Goal: Task Accomplishment & Management: Manage account settings

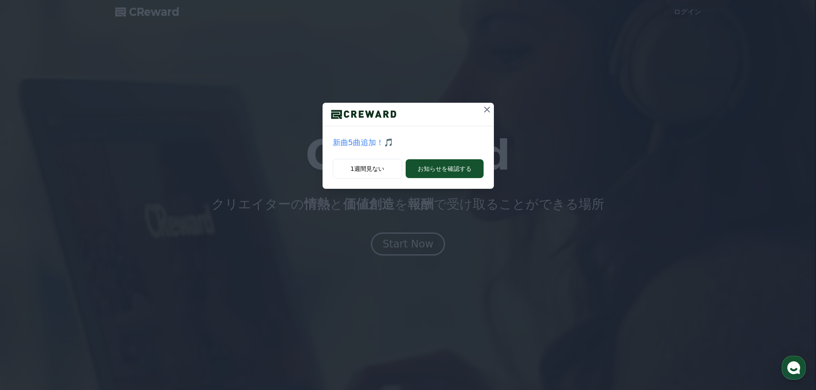
click at [487, 104] on icon at bounding box center [487, 109] width 10 height 10
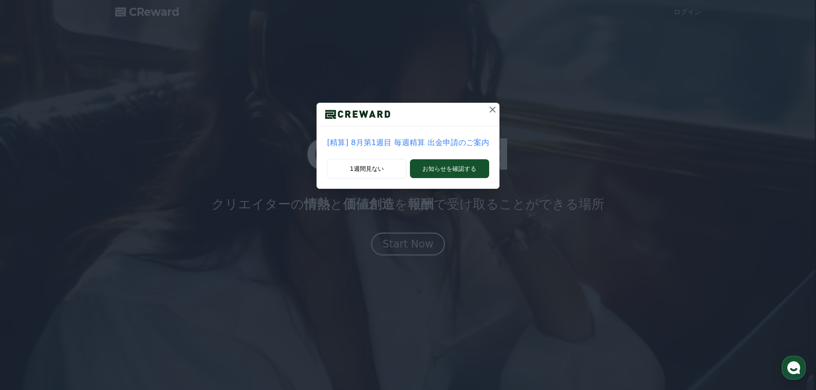
click at [488, 108] on icon at bounding box center [492, 109] width 10 height 10
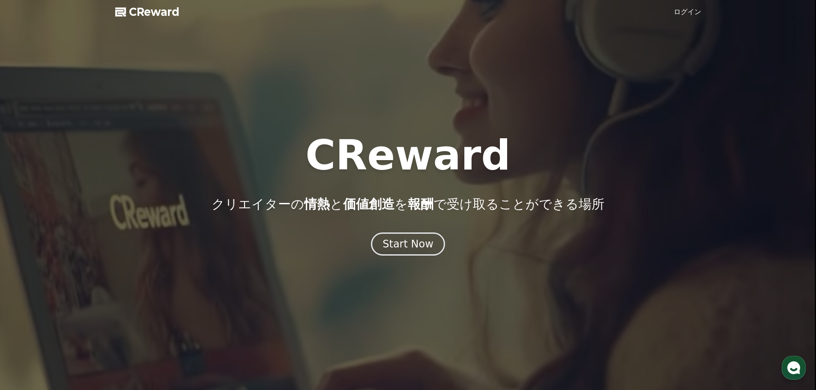
click at [692, 9] on link "ログイン" at bounding box center [687, 12] width 27 height 10
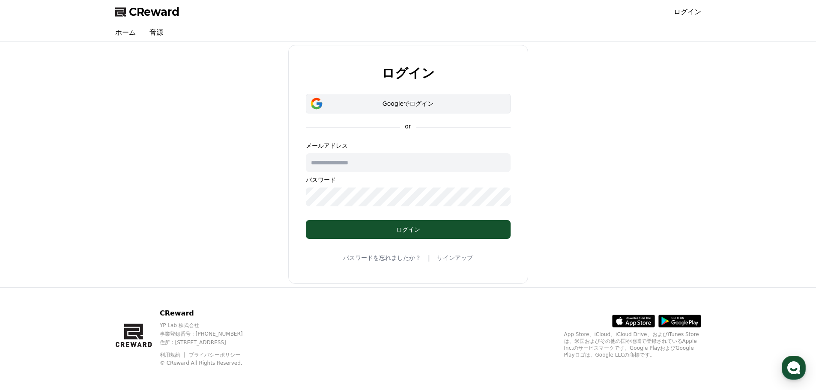
click at [437, 104] on div "Googleでログイン" at bounding box center [408, 103] width 180 height 9
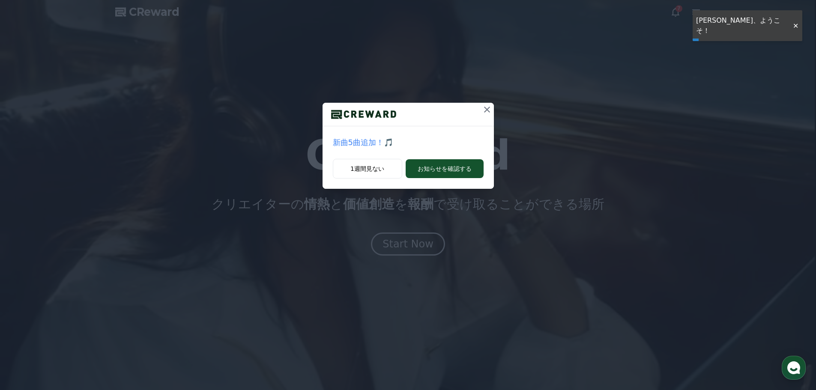
click at [486, 110] on icon at bounding box center [487, 109] width 10 height 10
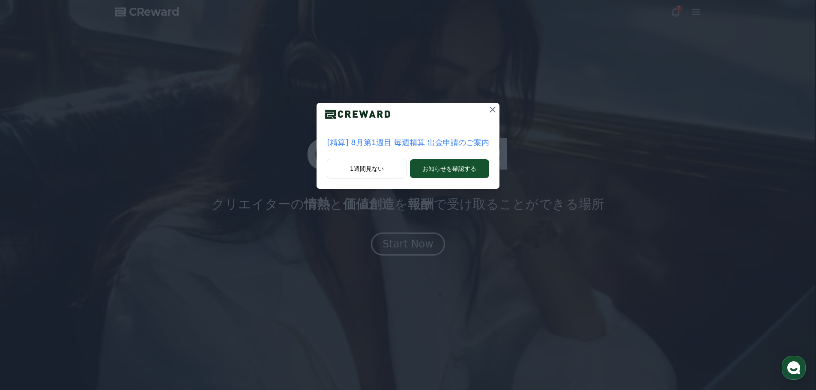
click at [489, 109] on icon at bounding box center [492, 110] width 6 height 6
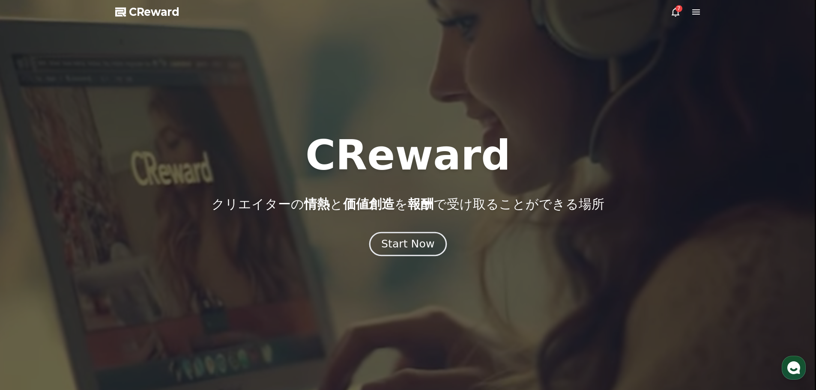
click at [432, 239] on button "Start Now" at bounding box center [408, 244] width 78 height 24
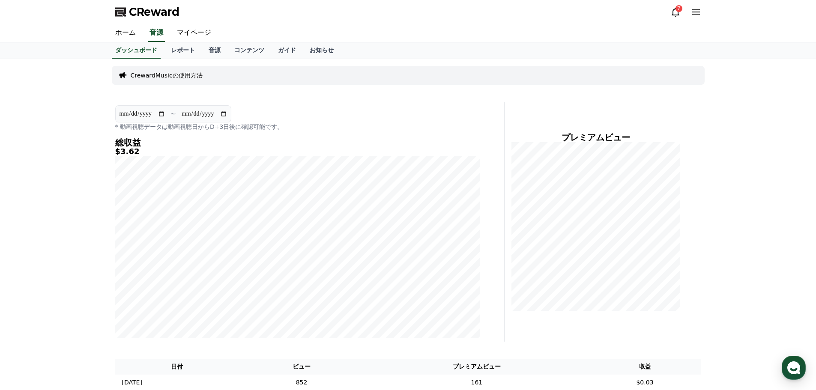
click at [164, 113] on input "**********" at bounding box center [142, 113] width 46 height 9
type input "**********"
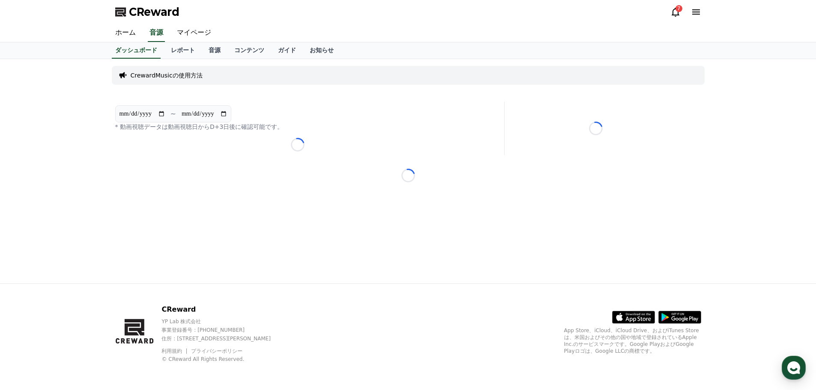
click at [223, 113] on input "**********" at bounding box center [204, 113] width 46 height 9
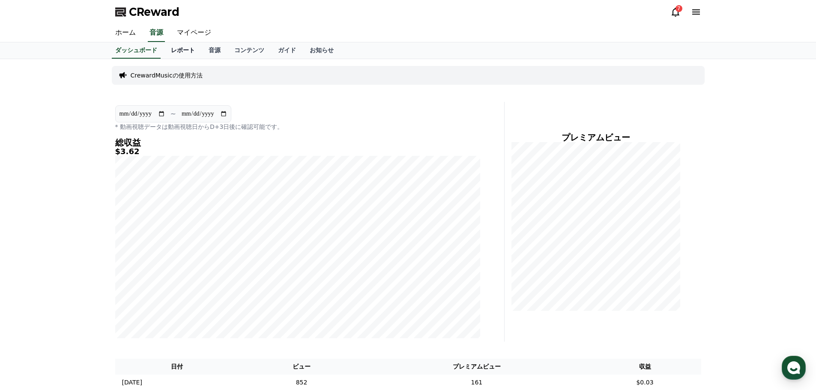
click at [173, 55] on link "レポート" at bounding box center [183, 50] width 38 height 16
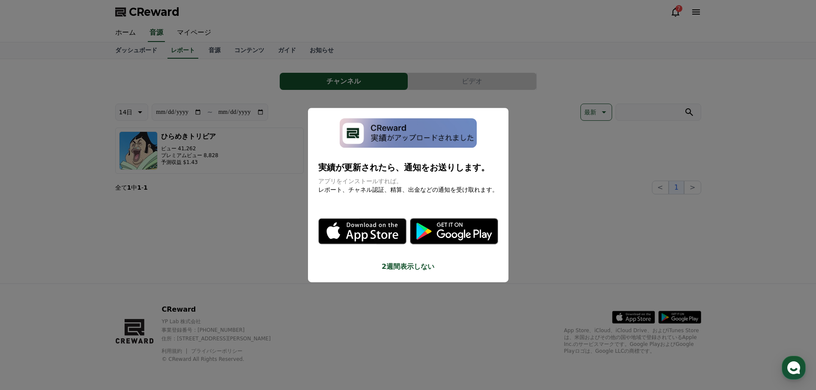
click at [528, 178] on button "close modal" at bounding box center [408, 195] width 816 height 390
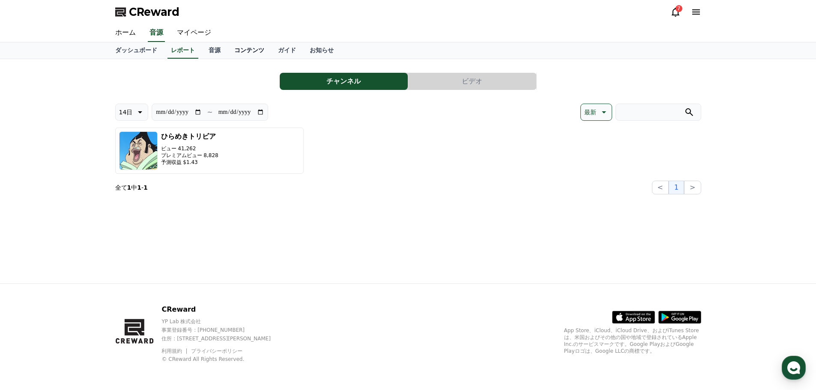
click at [227, 48] on link "コンテンツ" at bounding box center [249, 50] width 44 height 16
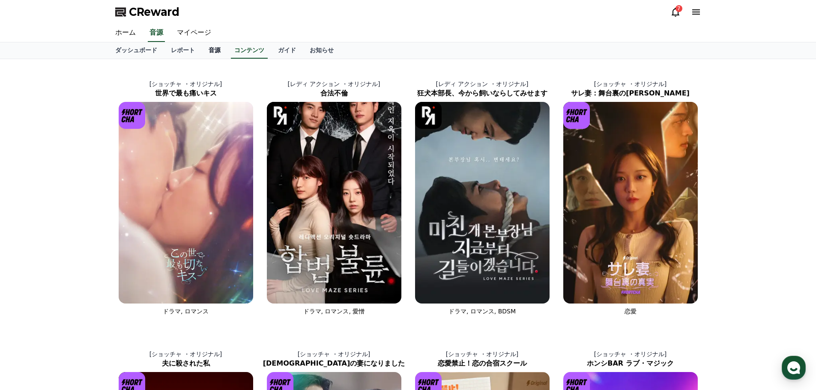
click at [202, 50] on link "音源" at bounding box center [215, 50] width 26 height 16
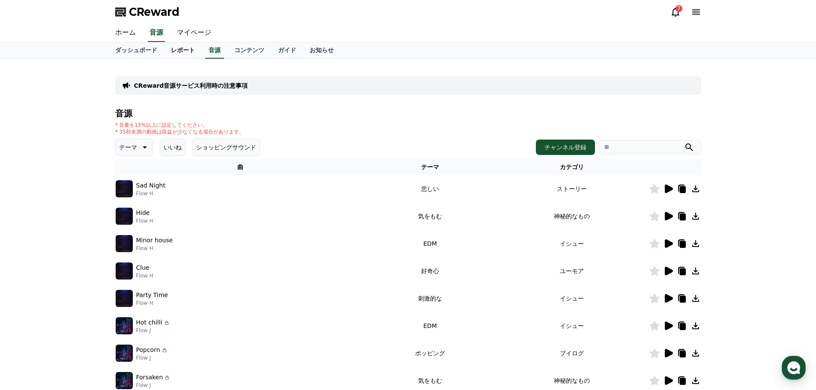
click at [174, 48] on link "レポート" at bounding box center [183, 50] width 38 height 16
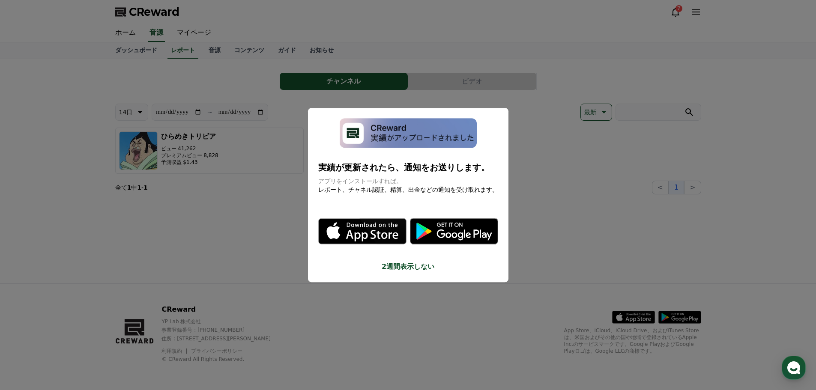
click at [527, 141] on button "close modal" at bounding box center [408, 195] width 816 height 390
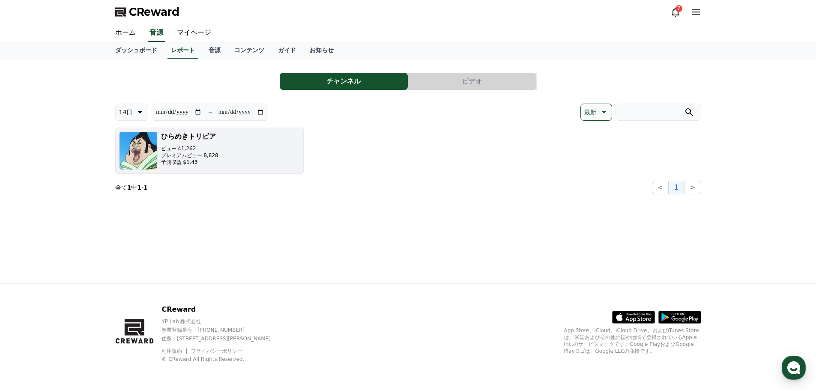
click at [250, 134] on button "ひらめきトリビア ビュー 41,262 プレミアムビュー 8,828 予測収益 $1.43" at bounding box center [209, 151] width 188 height 46
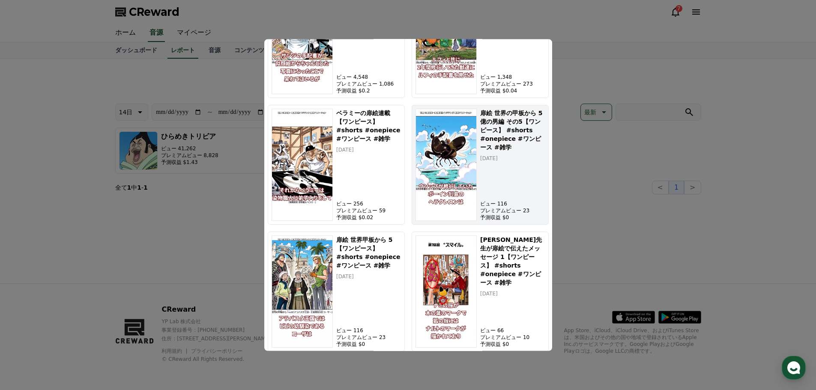
scroll to position [619, 0]
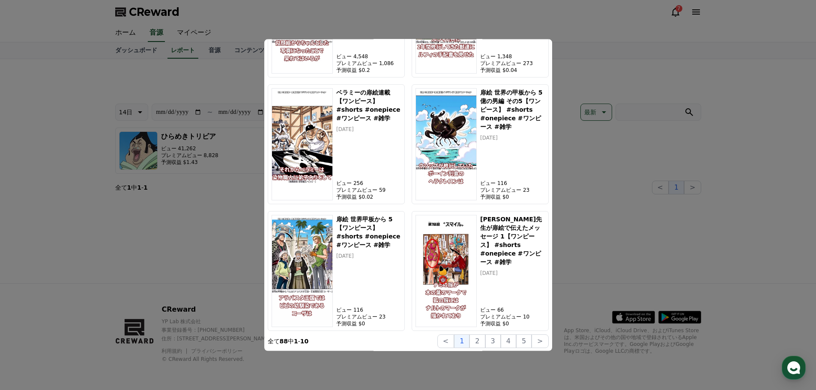
click at [587, 168] on button "close modal" at bounding box center [408, 195] width 816 height 390
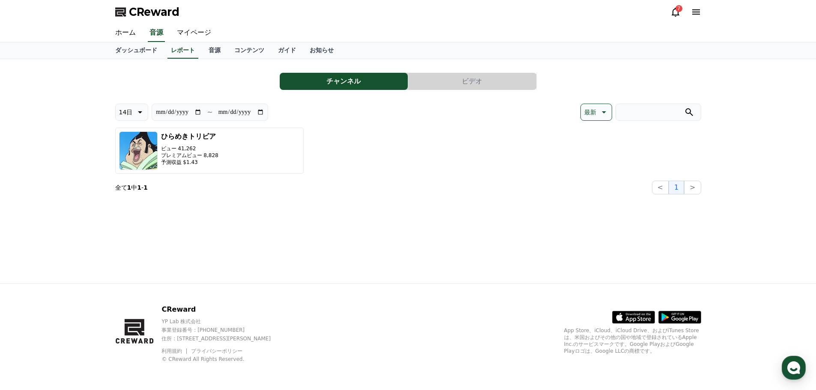
click at [196, 109] on input "**********" at bounding box center [178, 111] width 46 height 9
click at [268, 116] on div "**********" at bounding box center [261, 112] width 293 height 17
click at [197, 114] on input "**********" at bounding box center [178, 111] width 46 height 9
type input "**********"
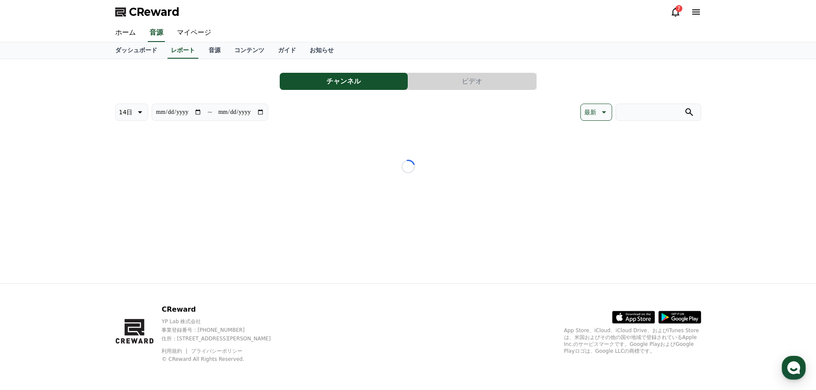
click at [313, 116] on div "**********" at bounding box center [261, 112] width 293 height 17
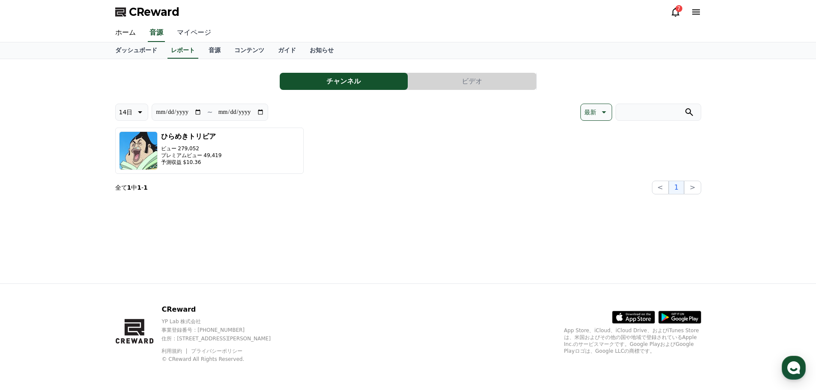
click at [175, 29] on link "マイページ" at bounding box center [194, 33] width 48 height 18
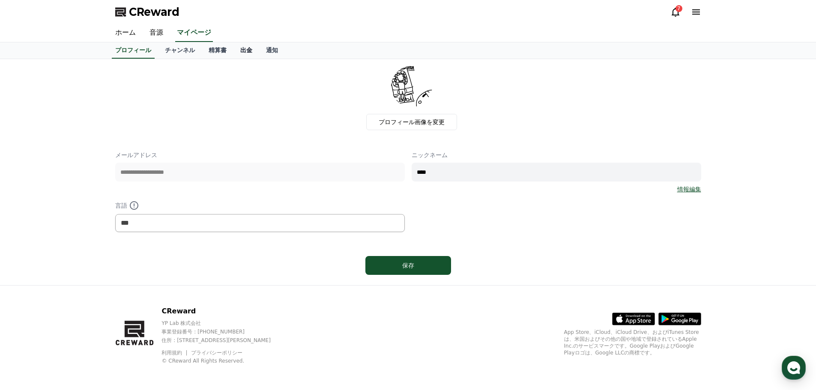
click at [233, 47] on link "出金" at bounding box center [246, 50] width 26 height 16
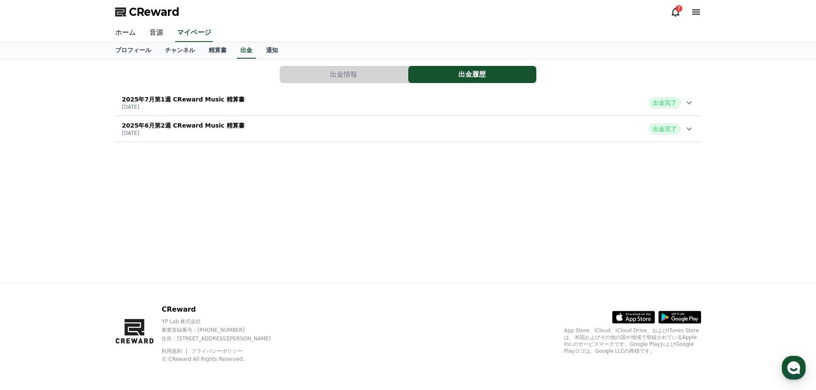
click at [255, 105] on div "2025年7月第1週 CReward Music 精算書 2025-07-10 出金完了" at bounding box center [408, 103] width 586 height 22
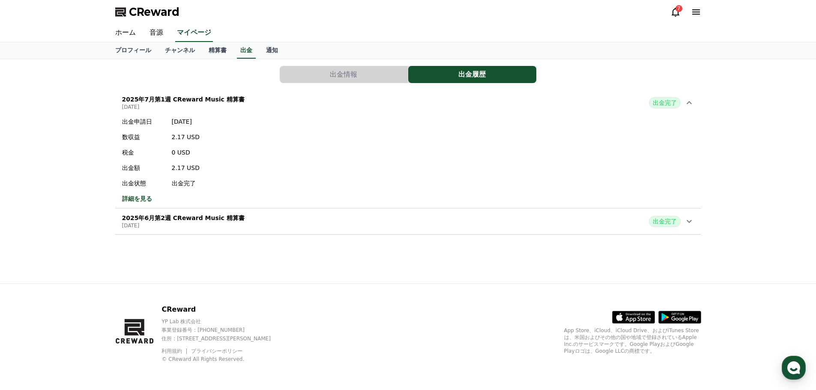
click at [255, 105] on div "2025年7月第1週 CReward Music 精算書 2025-07-10 出金完了" at bounding box center [408, 103] width 586 height 22
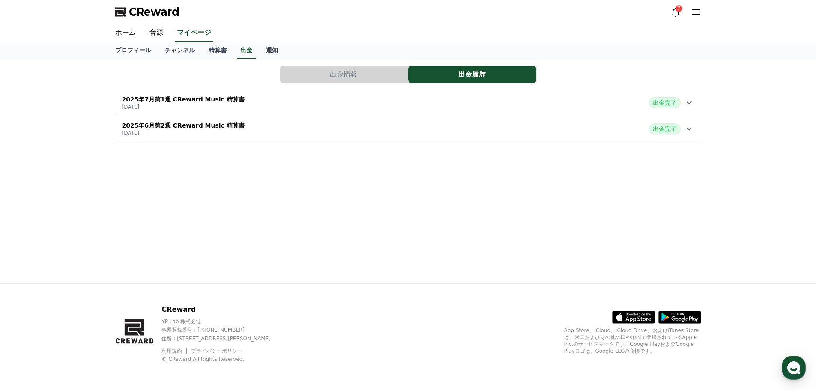
click at [256, 122] on div "2025年6月第2週 CReward Music 精算書 2025-06-19 出金完了" at bounding box center [408, 129] width 586 height 22
click at [271, 106] on div "2025年7月第1週 CReward Music 精算書 2025-07-10 出金完了" at bounding box center [408, 103] width 586 height 22
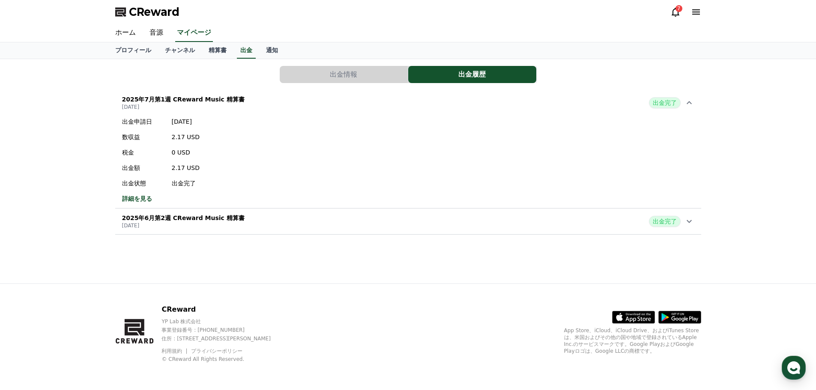
click at [271, 106] on div "2025年7月第1週 CReward Music 精算書 2025-07-10 出金完了" at bounding box center [408, 103] width 586 height 22
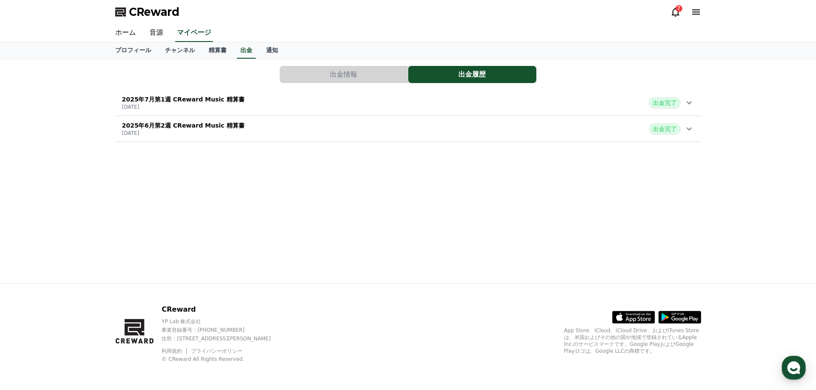
click at [296, 73] on button "出金情報" at bounding box center [344, 74] width 128 height 17
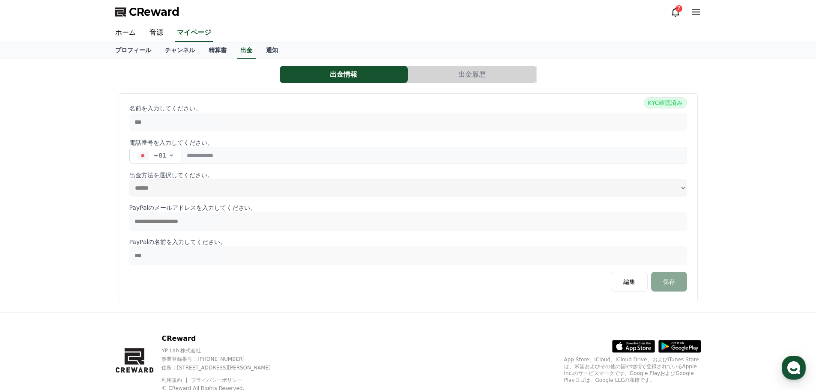
click at [447, 82] on button "出金履歴" at bounding box center [472, 74] width 128 height 17
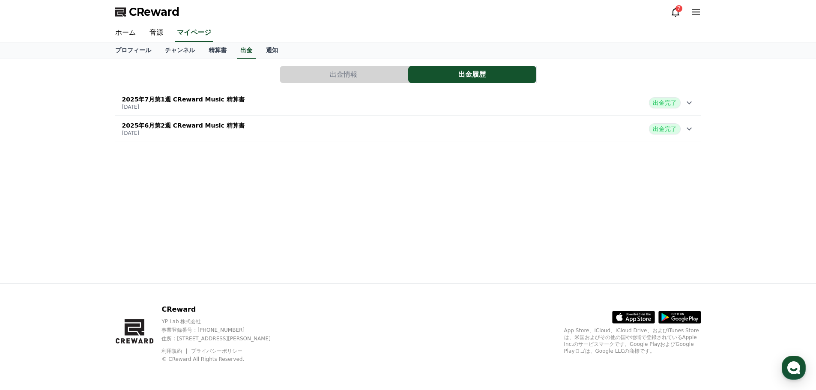
click at [253, 124] on div "2025年6月第2週 CReward Music 精算書 2025-06-19 出金完了" at bounding box center [408, 129] width 586 height 22
click at [254, 124] on div "2025年6月第2週 CReward Music 精算書 2025-06-19 出金完了" at bounding box center [408, 129] width 586 height 22
click at [267, 104] on div "2025年7月第1週 CReward Music 精算書 2025-07-10 出金完了" at bounding box center [408, 103] width 586 height 22
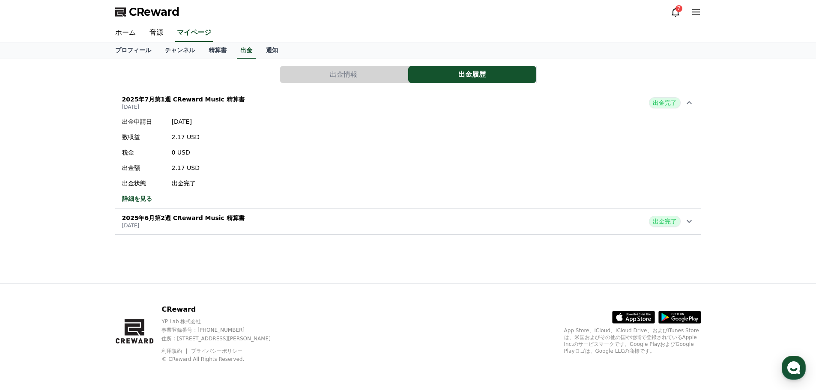
click at [267, 104] on div "2025年7月第1週 CReward Music 精算書 2025-07-10 出金完了" at bounding box center [408, 103] width 586 height 22
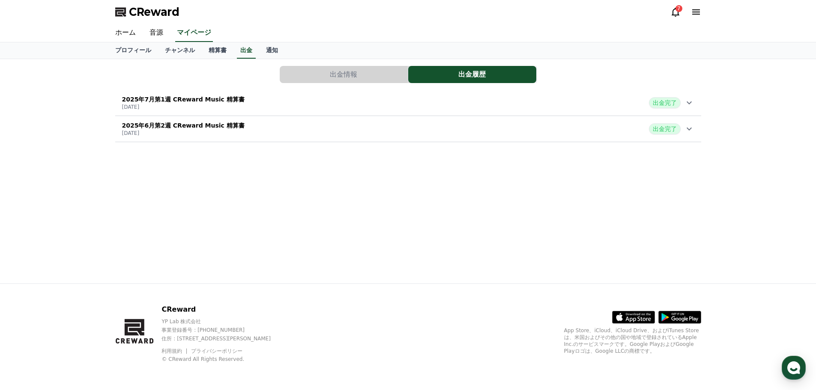
click at [263, 113] on div "2025年7月第1週 CReward Music 精算書 2025-07-10 出金完了" at bounding box center [408, 103] width 586 height 22
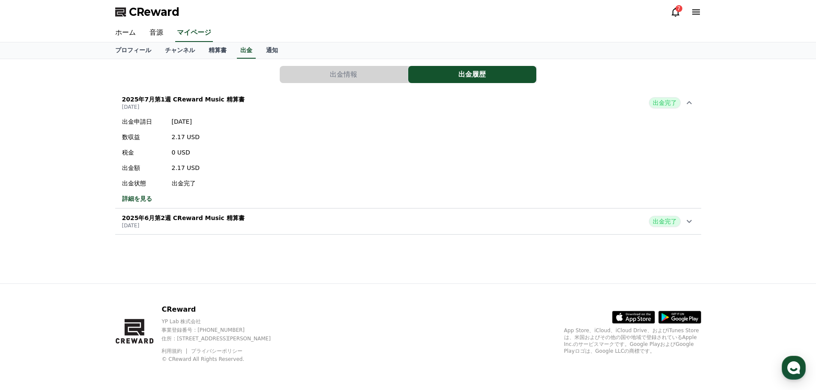
click at [263, 113] on div "2025年7月第1週 CReward Music 精算書 2025-07-10 出金完了" at bounding box center [408, 103] width 586 height 22
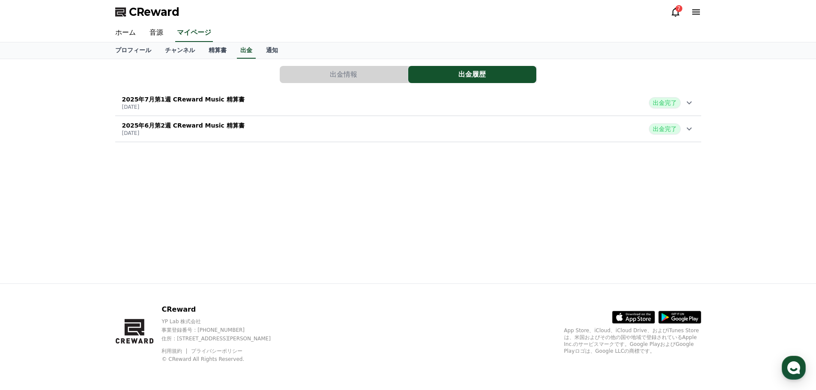
click at [262, 123] on div "2025年6月第2週 CReward Music 精算書 2025-06-19 出金完了" at bounding box center [408, 129] width 586 height 22
click at [250, 134] on div "2025年6月第2週 CReward Music 精算書 2025-06-19 出金完了" at bounding box center [408, 129] width 586 height 22
click at [263, 108] on div "2025年7月第1週 CReward Music 精算書 2025-07-10 出金完了" at bounding box center [408, 103] width 586 height 22
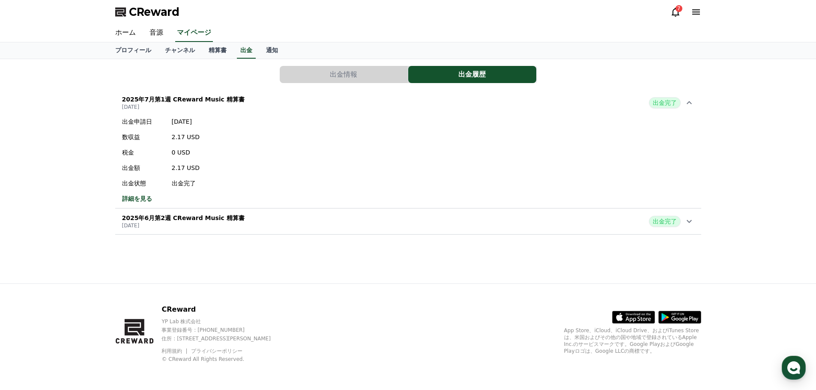
click at [263, 108] on div "2025年7月第1週 CReward Music 精算書 2025-07-10 出金完了" at bounding box center [408, 103] width 586 height 22
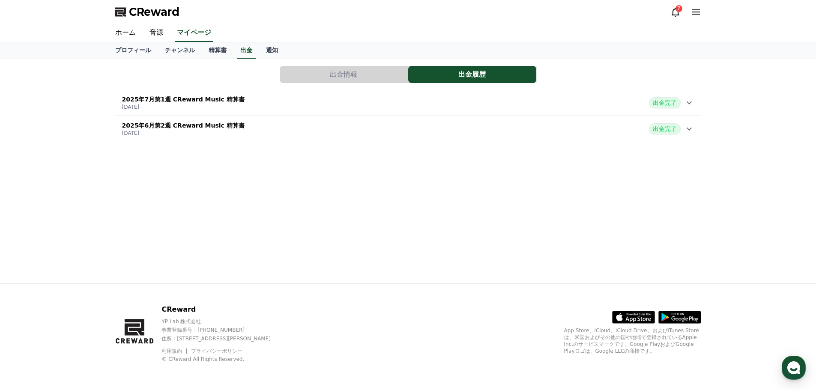
click at [256, 119] on div "2025年6月第2週 CReward Music 精算書 2025-06-19 出金完了" at bounding box center [408, 129] width 586 height 22
click at [202, 54] on link "精算書" at bounding box center [218, 50] width 32 height 16
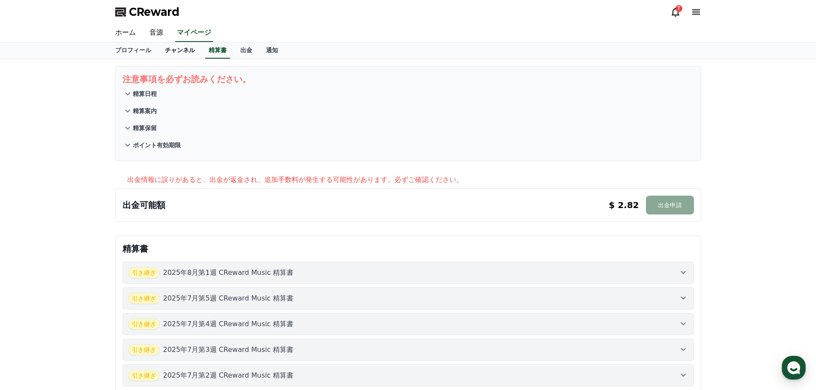
click at [172, 52] on link "チャンネル" at bounding box center [180, 50] width 44 height 16
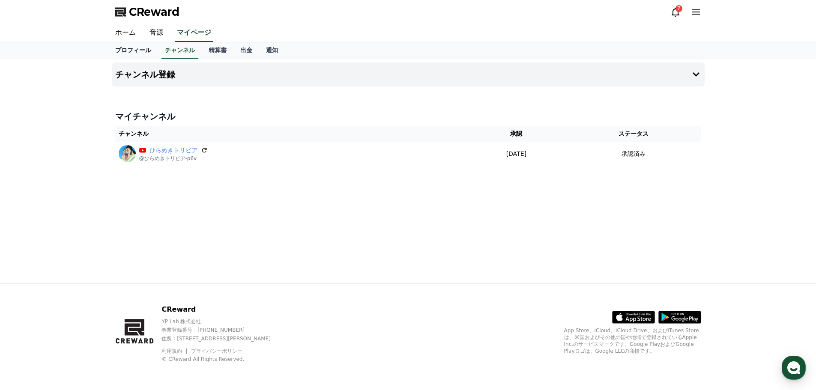
click at [129, 49] on link "プロフィール" at bounding box center [133, 50] width 50 height 16
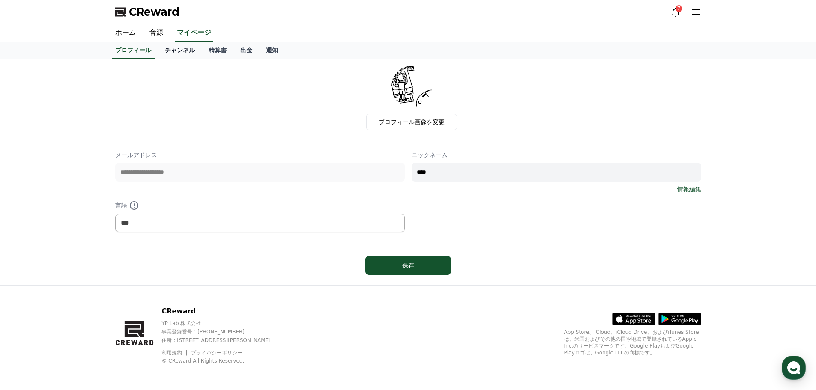
click at [158, 52] on link "チャンネル" at bounding box center [180, 50] width 44 height 16
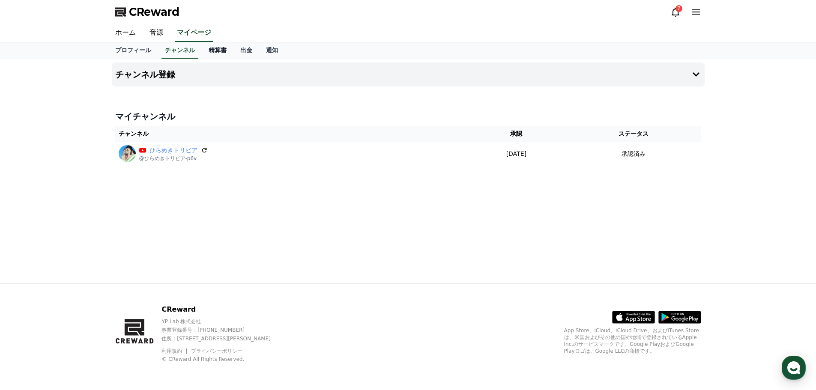
click at [202, 56] on link "精算書" at bounding box center [218, 50] width 32 height 16
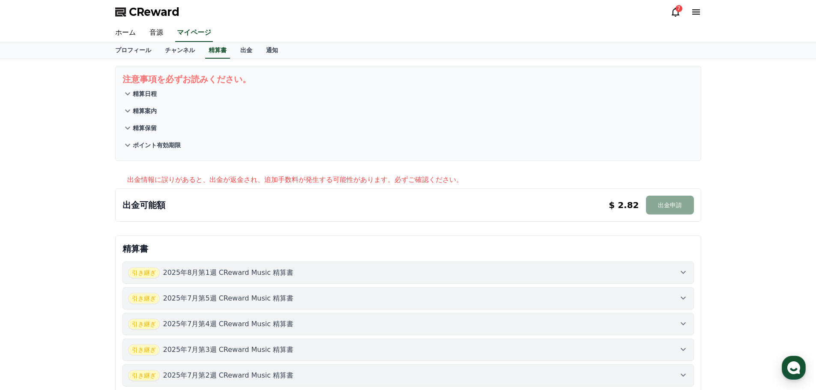
click at [146, 94] on p "精算日程" at bounding box center [145, 93] width 24 height 9
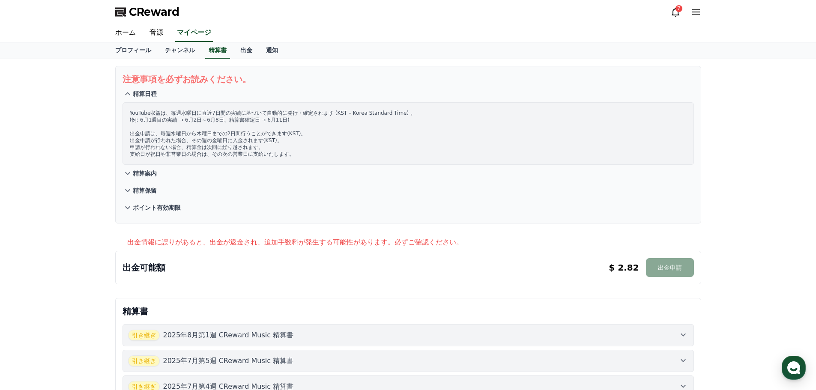
click at [146, 94] on p "精算日程" at bounding box center [145, 93] width 24 height 9
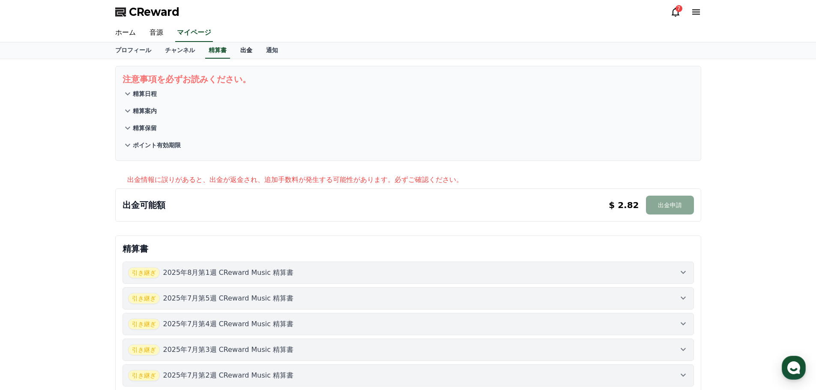
click at [238, 54] on link "出金" at bounding box center [246, 50] width 26 height 16
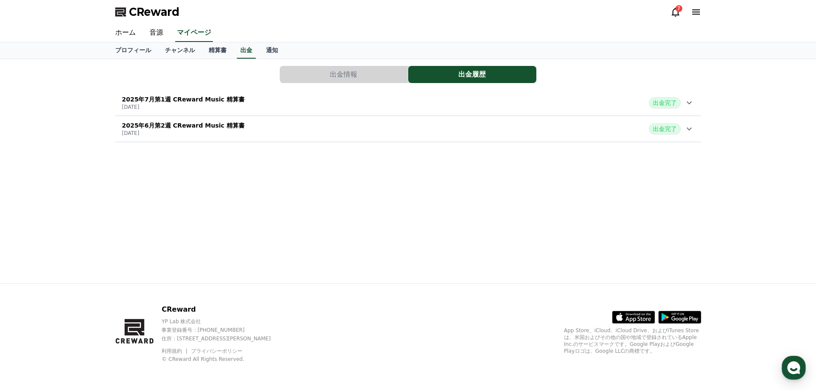
click at [319, 128] on div "2025年6月第2週 CReward Music 精算書 2025-06-19 出金完了" at bounding box center [408, 129] width 586 height 22
click at [307, 118] on div "2025年6月第2週 CReward Music 精算書 2025-06-19 出金完了" at bounding box center [408, 129] width 586 height 22
click at [284, 119] on div "2025年6月第2週 CReward Music 精算書 2025-06-19 出金完了" at bounding box center [408, 129] width 586 height 22
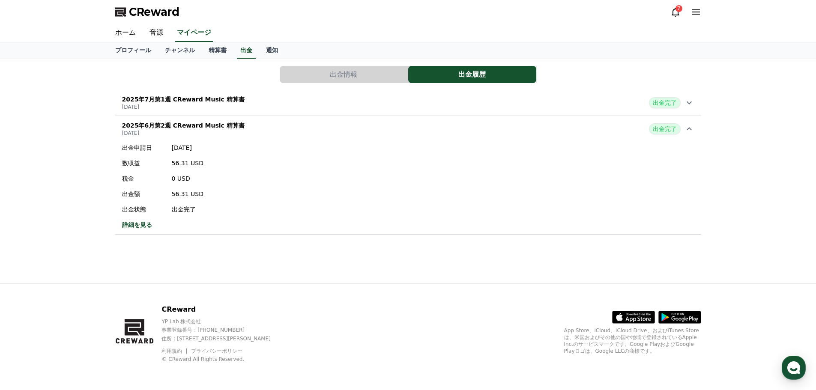
click at [284, 119] on div "2025年6月第2週 CReward Music 精算書 2025-06-19 出金完了" at bounding box center [408, 129] width 586 height 22
click at [284, 106] on div "2025年7月第1週 CReward Music 精算書 2025-07-10 出金完了" at bounding box center [408, 103] width 586 height 22
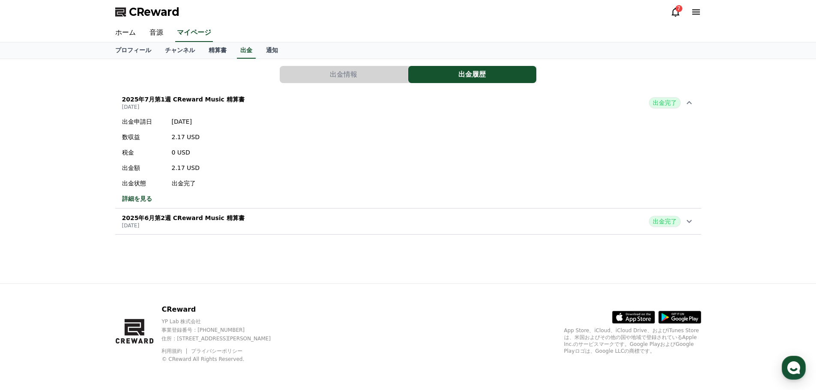
click at [284, 106] on div "2025年7月第1週 CReward Music 精算書 2025-07-10 出金完了" at bounding box center [408, 103] width 586 height 22
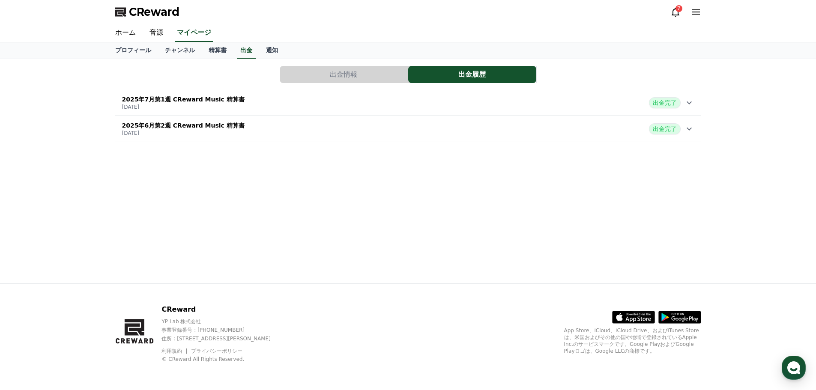
click at [274, 122] on div "2025年6月第2週 CReward Music 精算書 2025-06-19 出金完了" at bounding box center [408, 129] width 586 height 22
click at [329, 80] on button "出金情報" at bounding box center [344, 74] width 128 height 17
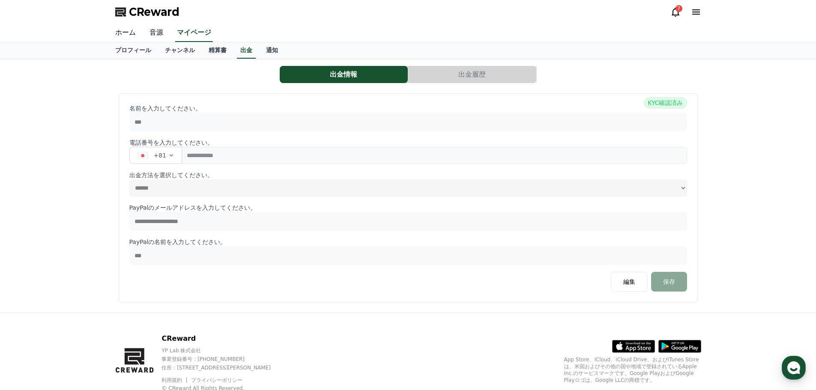
click at [429, 81] on button "出金履歴" at bounding box center [472, 74] width 128 height 17
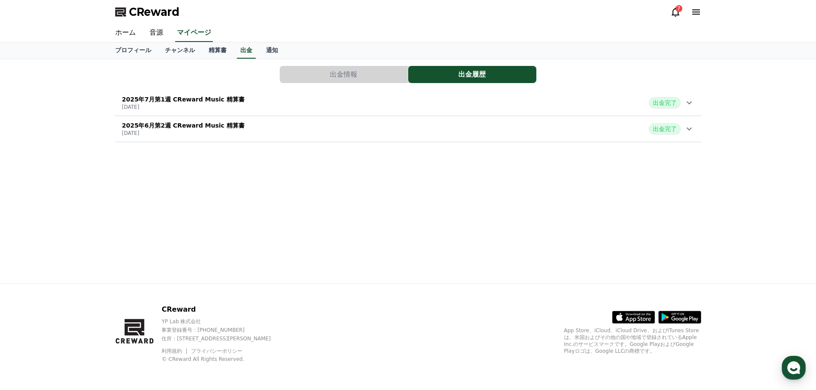
click at [255, 103] on div "2025年7月第1週 CReward Music 精算書 2025-07-10 出金完了" at bounding box center [408, 103] width 586 height 22
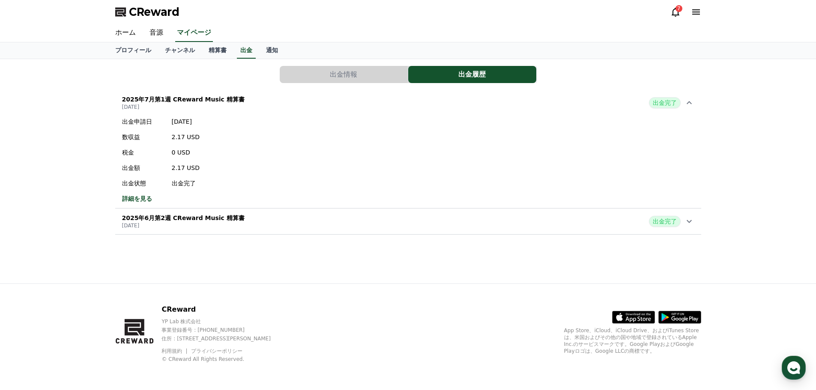
click at [255, 103] on div "2025年7月第1週 CReward Music 精算書 2025-07-10 出金完了" at bounding box center [408, 103] width 586 height 22
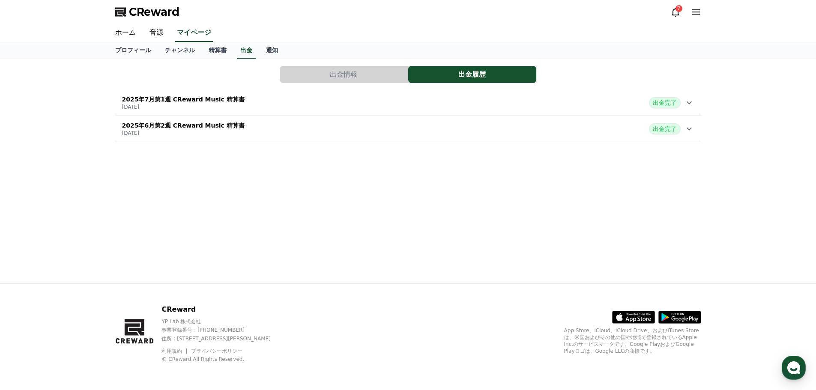
click at [251, 117] on button "2025年6月第2週 CReward Music 精算書 2025-06-19 出金完了" at bounding box center [408, 129] width 586 height 26
click at [251, 117] on button "2025年6月第2週 CReward Music 精算書 2025-06-19 出金完了 出金申請日 2025-06-19 数収益 56.31 USD 税金 …" at bounding box center [408, 175] width 586 height 119
click at [257, 108] on div "2025年7月第1週 CReward Music 精算書 2025-07-10 出金完了" at bounding box center [408, 103] width 586 height 22
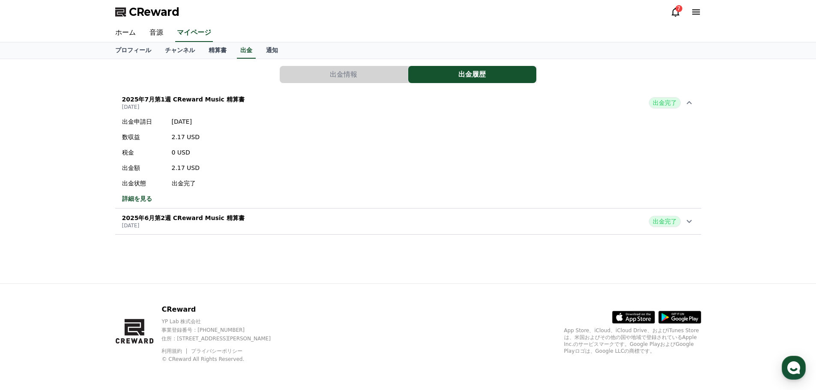
click at [257, 108] on div "2025年7月第1週 CReward Music 精算書 2025-07-10 出金完了" at bounding box center [408, 103] width 586 height 22
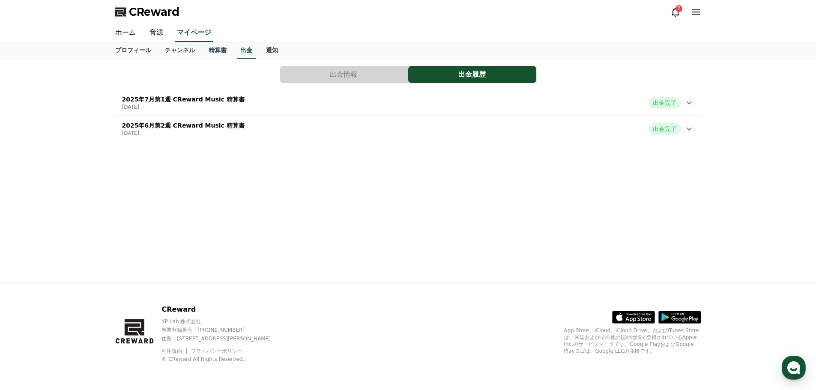
click at [254, 120] on div "2025年6月第2週 CReward Music 精算書 2025-06-19 出金完了" at bounding box center [408, 129] width 586 height 22
click at [257, 106] on div "2025年7月第1週 CReward Music 精算書 2025-07-10 出金完了" at bounding box center [408, 103] width 586 height 22
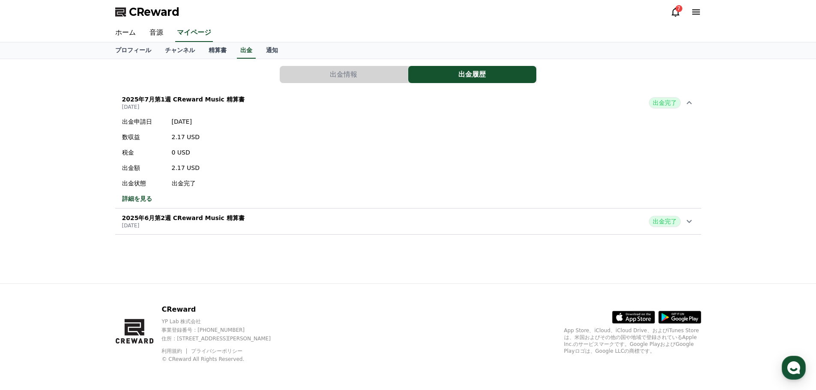
click at [257, 106] on div "2025年7月第1週 CReward Music 精算書 2025-07-10 出金完了" at bounding box center [408, 103] width 586 height 22
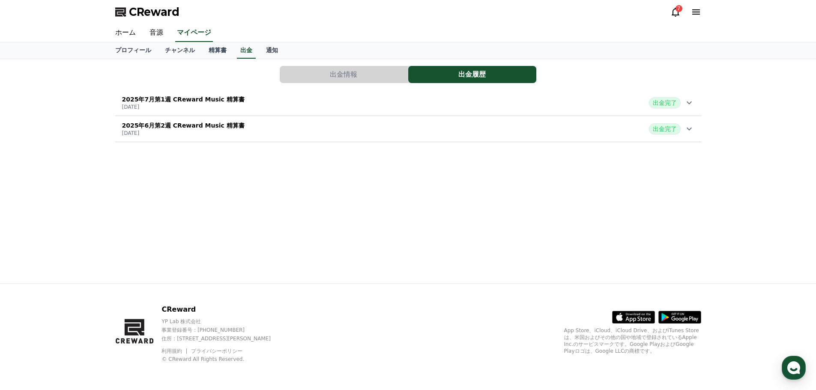
click at [254, 125] on div "2025年6月第2週 CReward Music 精算書 2025-06-19 出金完了" at bounding box center [408, 129] width 586 height 22
click at [267, 104] on div "2025年7月第1週 CReward Music 精算書 2025-07-10 出金完了" at bounding box center [408, 103] width 586 height 22
